Goal: Transaction & Acquisition: Obtain resource

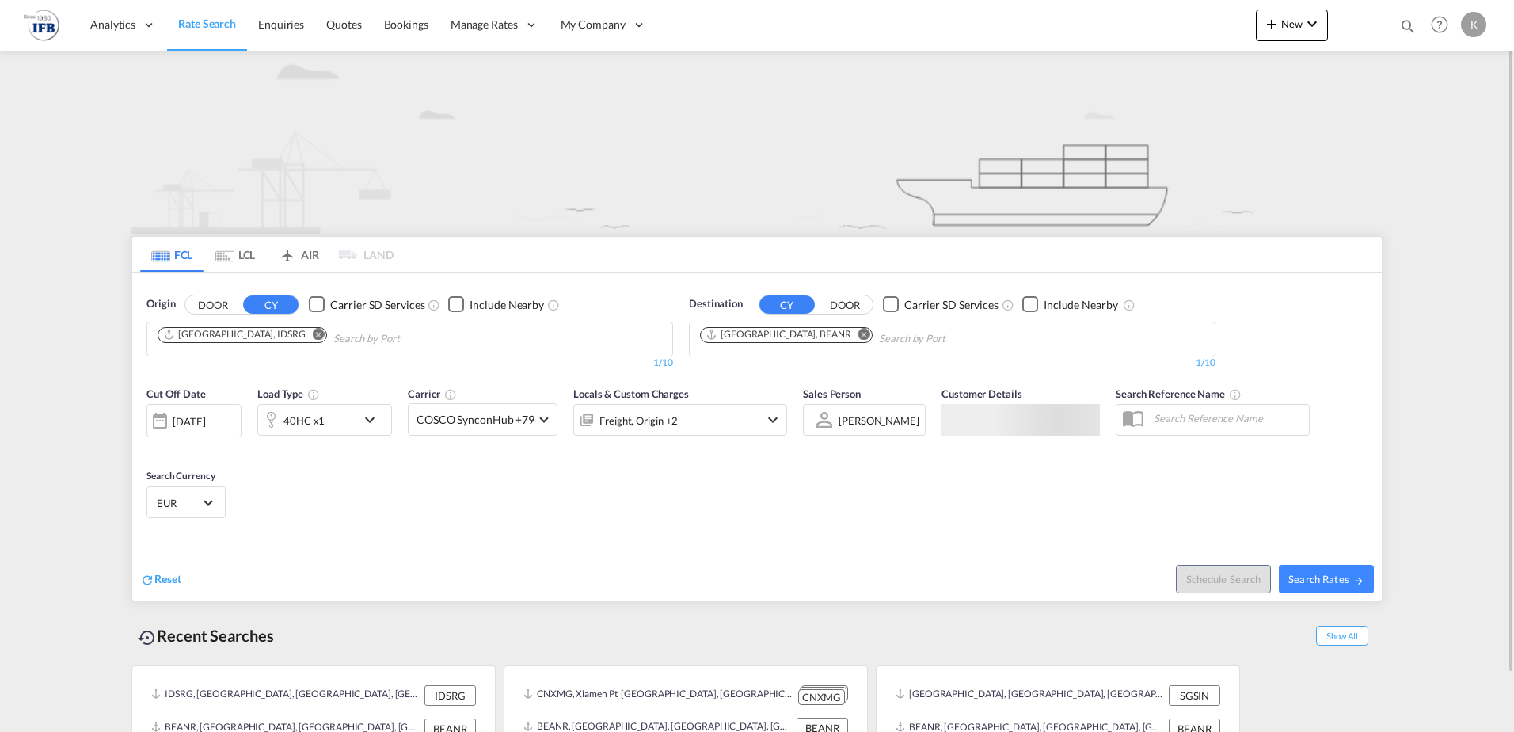
click at [313, 329] on md-icon "Remove" at bounding box center [319, 334] width 12 height 12
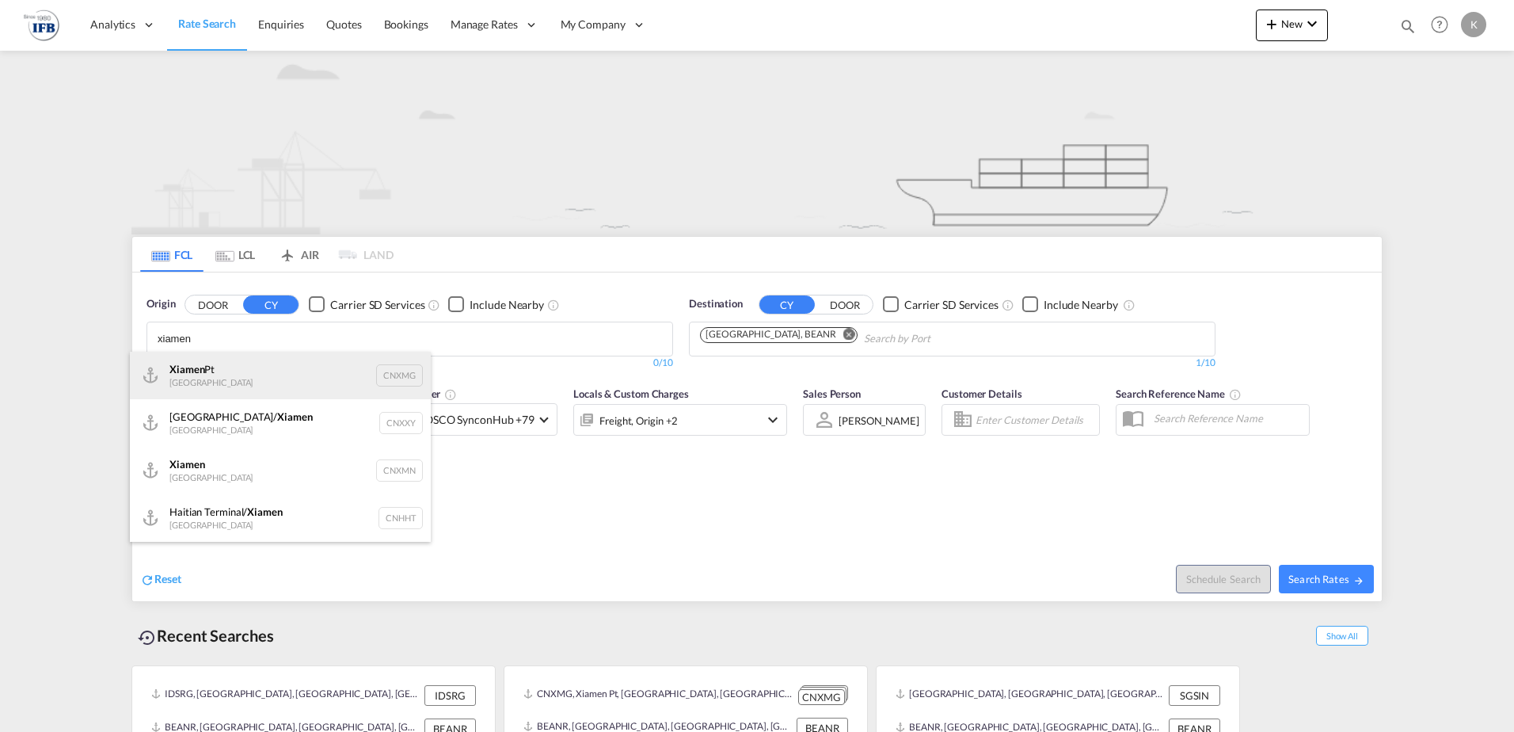
type input "xiamen"
click at [224, 372] on div "Xiamen Pt China CNXMG" at bounding box center [280, 376] width 301 height 48
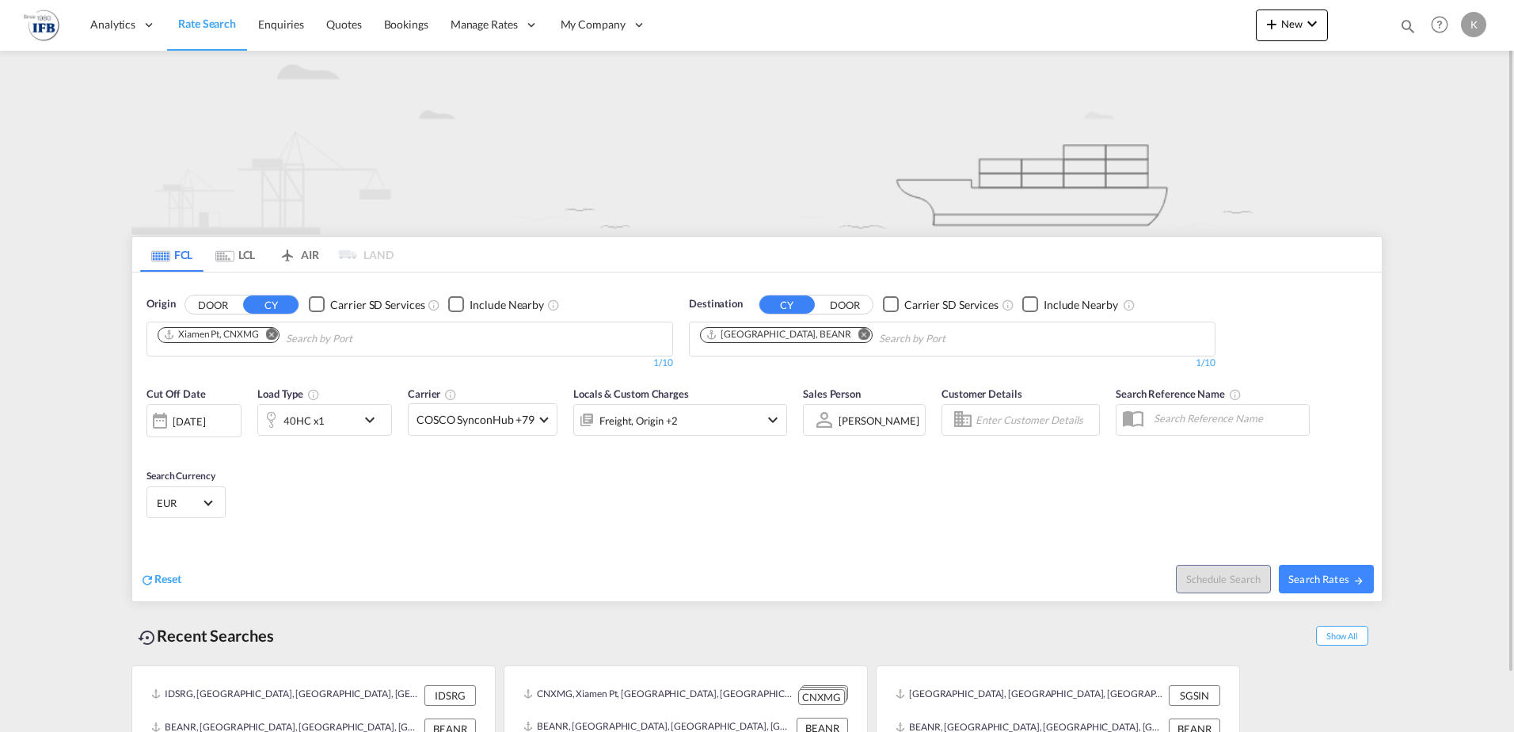
click at [340, 414] on div "40HC x1" at bounding box center [307, 420] width 98 height 32
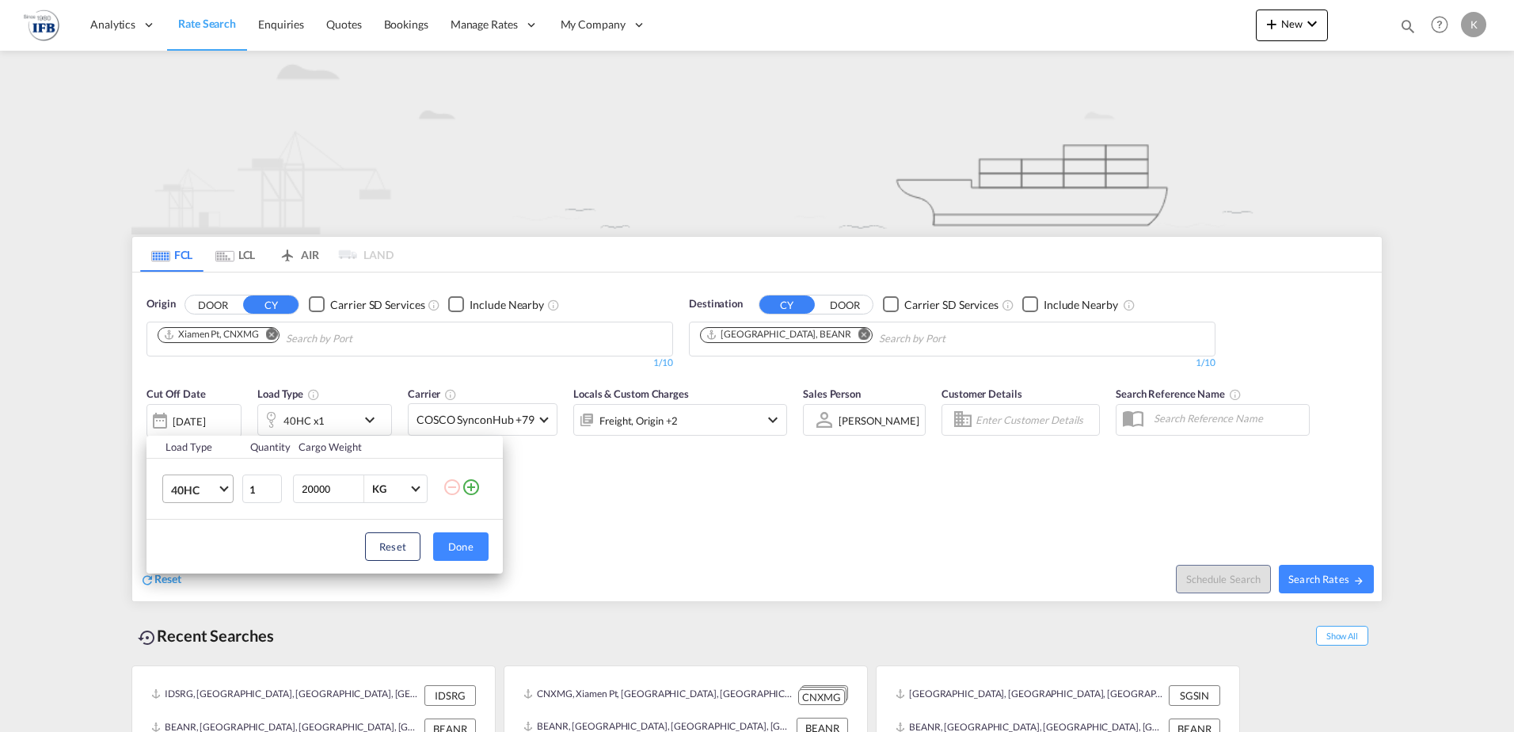
click at [219, 500] on md-select-value "40HC" at bounding box center [200, 488] width 63 height 27
click at [192, 409] on div "20GP" at bounding box center [185, 414] width 28 height 16
click at [465, 545] on button "Done" at bounding box center [460, 546] width 55 height 29
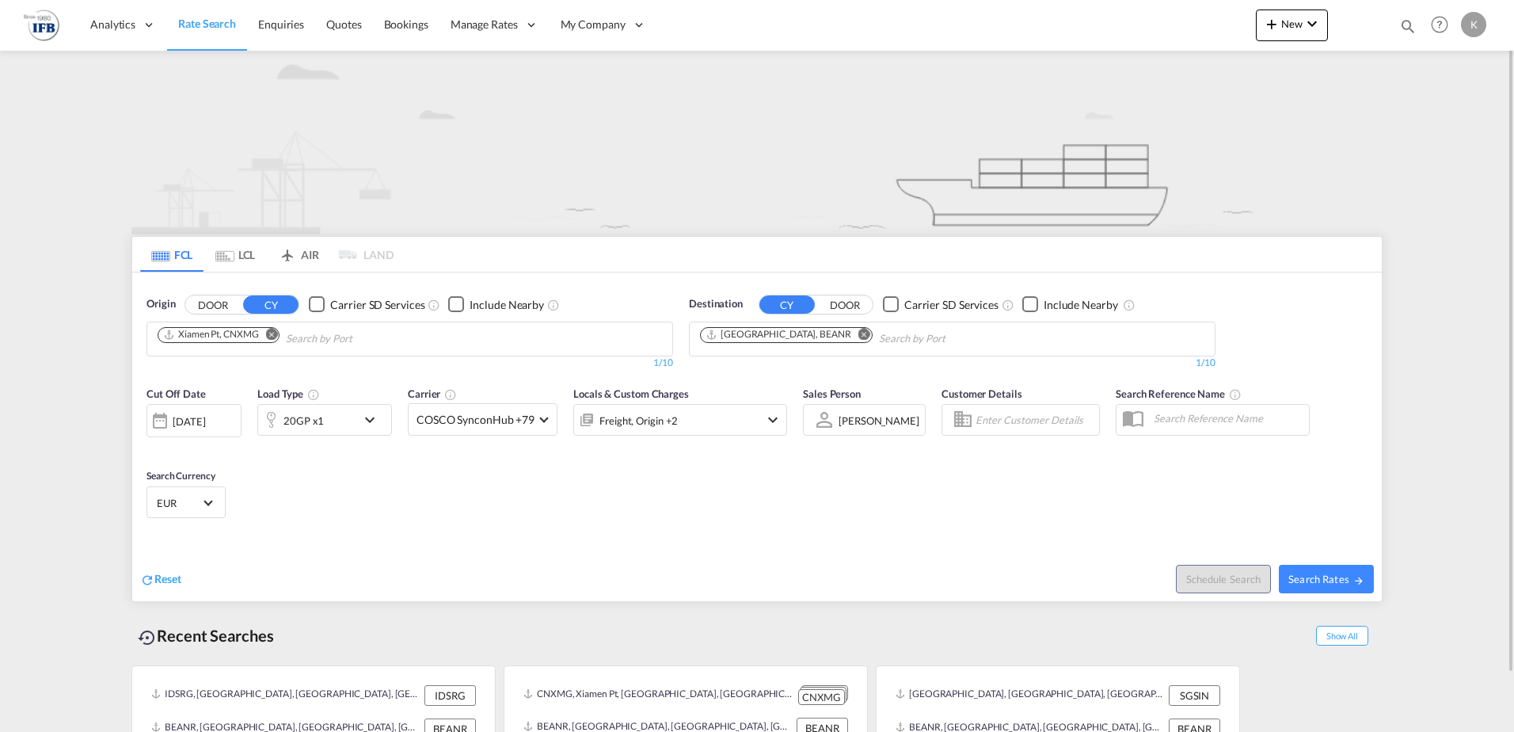
click at [189, 415] on div "[DATE]" at bounding box center [189, 421] width 32 height 14
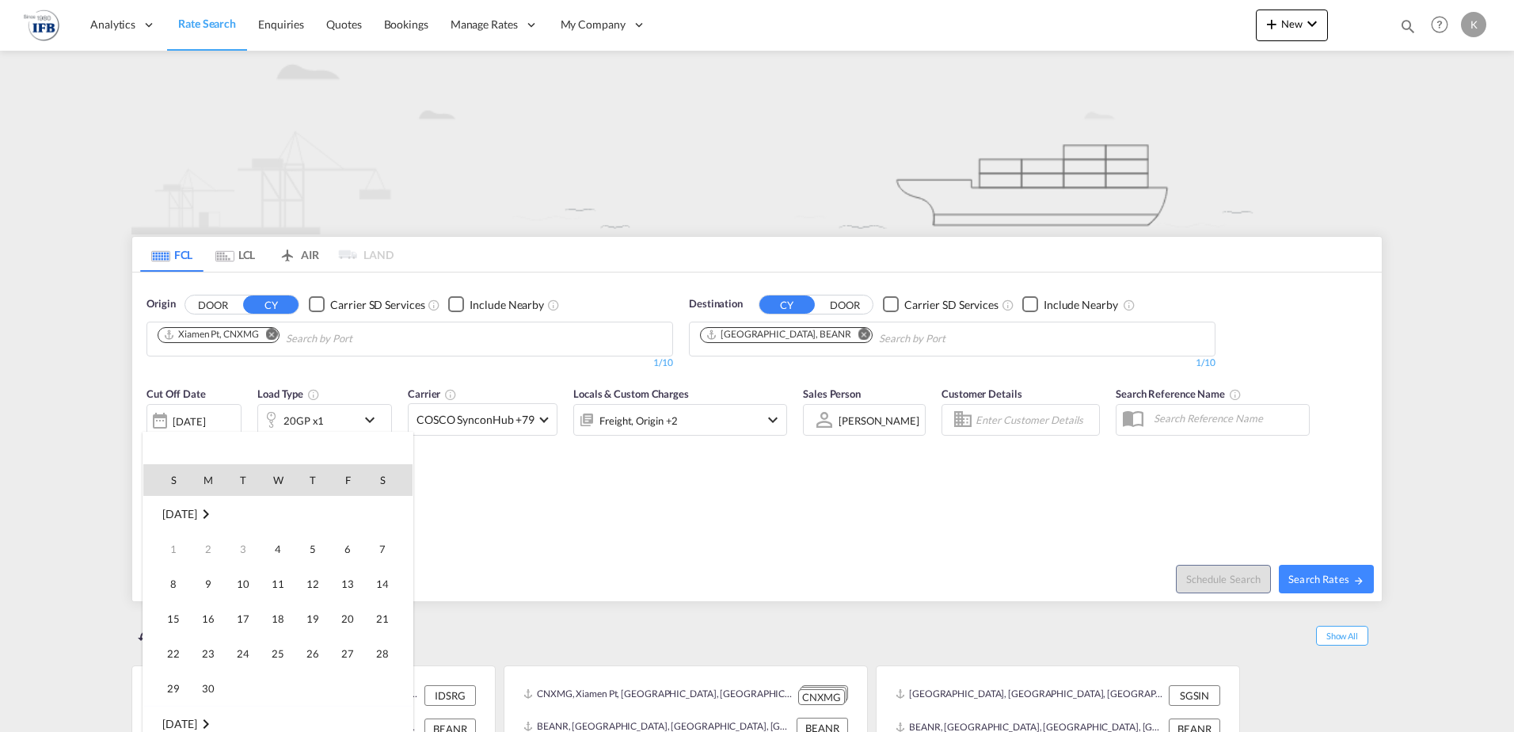
scroll to position [630, 0]
click at [280, 619] on span "17" at bounding box center [278, 619] width 32 height 32
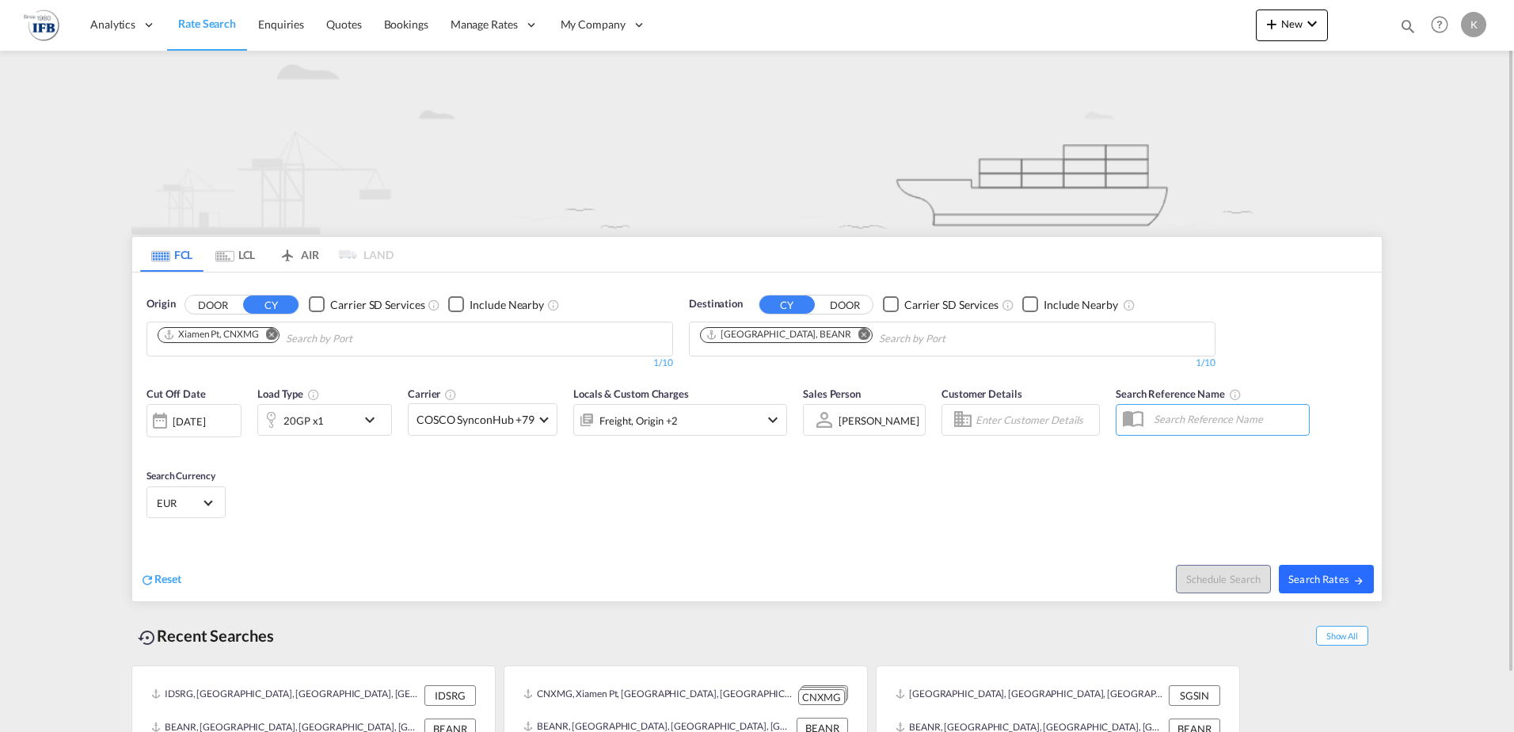
click at [1328, 581] on span "Search Rates" at bounding box center [1327, 579] width 76 height 13
type input "CNXMG to BEANR / [DATE]"
